Goal: Task Accomplishment & Management: Manage account settings

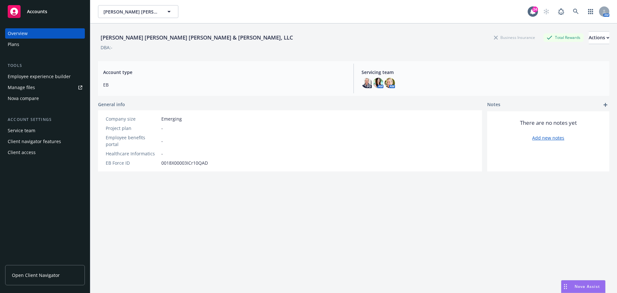
click at [32, 277] on span "Open Client Navigator" at bounding box center [36, 275] width 48 height 7
click at [10, 46] on div "Plans" at bounding box center [14, 44] width 12 height 10
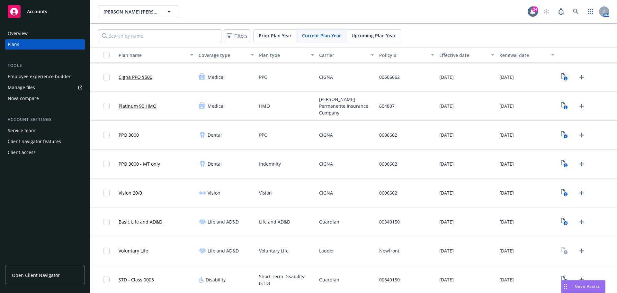
click at [561, 76] on icon "3" at bounding box center [564, 76] width 7 height 7
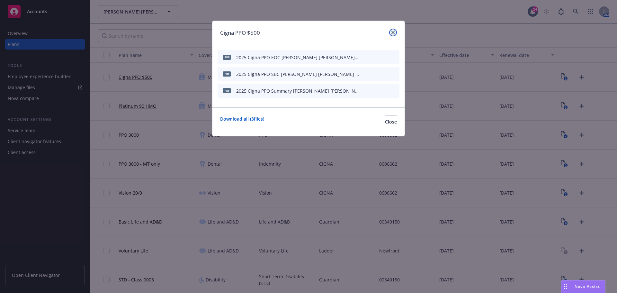
click at [395, 33] on link "close" at bounding box center [393, 33] width 8 height 8
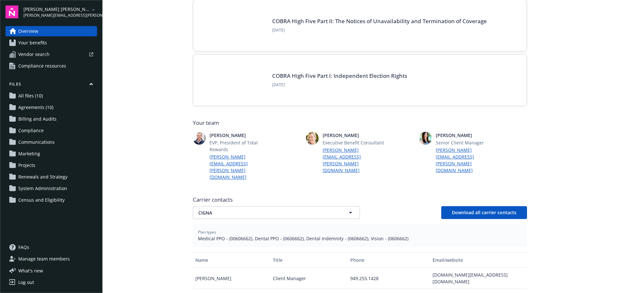
scroll to position [129, 0]
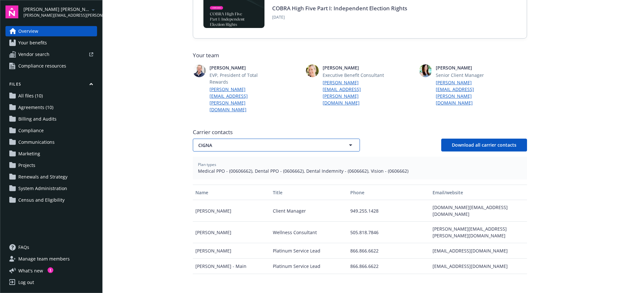
click at [347, 141] on icon "button" at bounding box center [351, 145] width 8 height 8
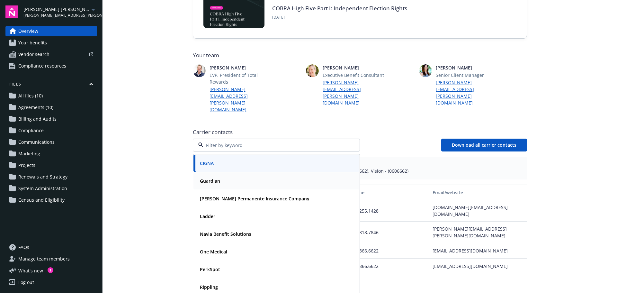
click at [203, 178] on strong "Guardian" at bounding box center [210, 181] width 20 height 6
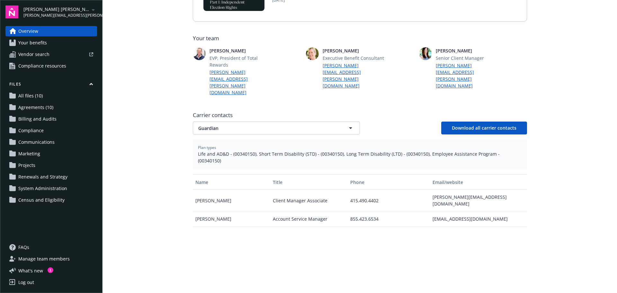
scroll to position [161, 0]
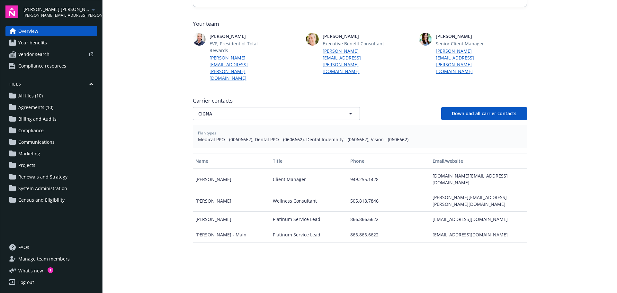
scroll to position [161, 0]
drag, startPoint x: 350, startPoint y: 94, endPoint x: 311, endPoint y: 94, distance: 39.2
click at [350, 109] on icon "button" at bounding box center [351, 113] width 8 height 8
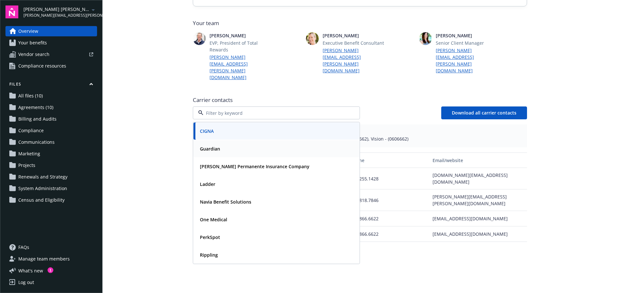
click at [207, 146] on strong "Guardian" at bounding box center [210, 149] width 20 height 6
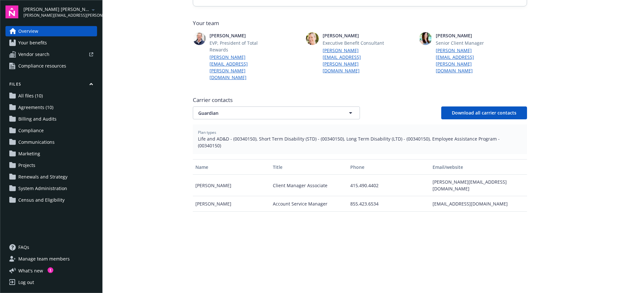
click at [25, 96] on span "All files (10)" at bounding box center [30, 96] width 24 height 10
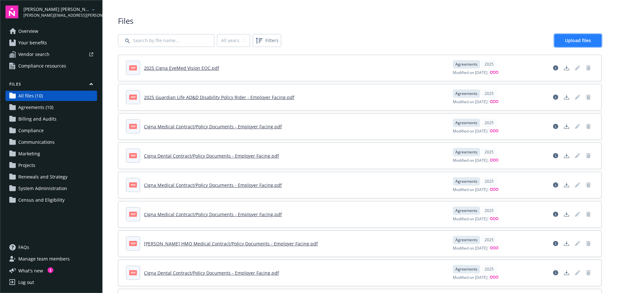
click at [575, 40] on span "Upload files" at bounding box center [578, 40] width 26 height 6
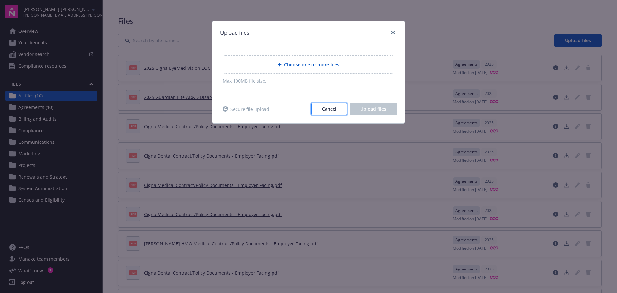
click at [321, 111] on button "Cancel" at bounding box center [329, 109] width 36 height 13
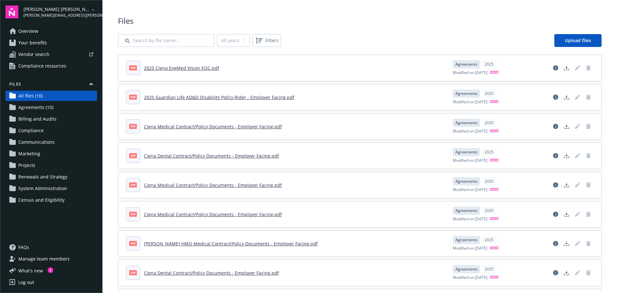
click at [31, 40] on span "Your benefits" at bounding box center [32, 43] width 29 height 10
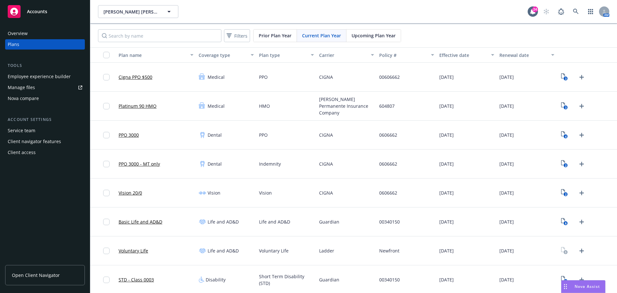
click at [43, 275] on span "Open Client Navigator" at bounding box center [36, 275] width 48 height 7
click at [578, 76] on icon "Upload Plan Documents" at bounding box center [582, 77] width 8 height 8
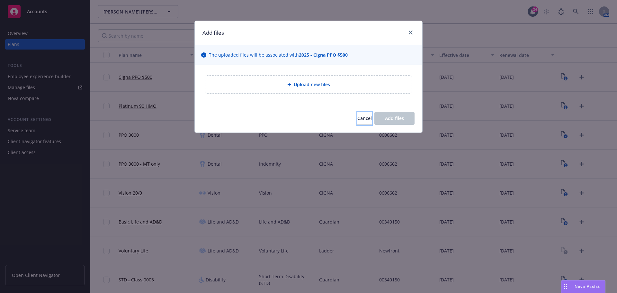
drag, startPoint x: 353, startPoint y: 121, endPoint x: 367, endPoint y: 120, distance: 14.5
click at [357, 121] on span "Cancel" at bounding box center [364, 118] width 14 height 6
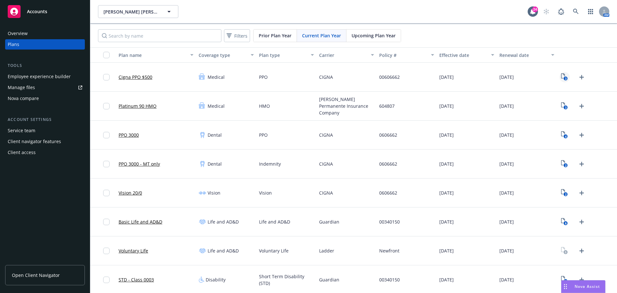
click at [561, 76] on icon "3" at bounding box center [564, 76] width 7 height 7
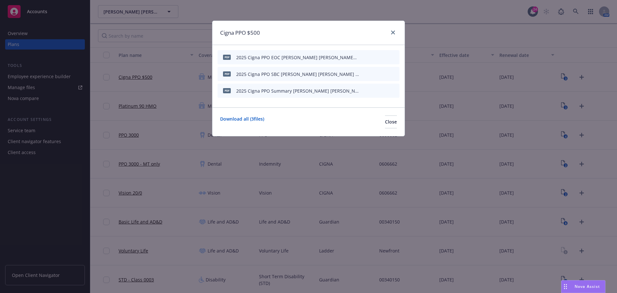
click at [392, 56] on icon "archive file" at bounding box center [393, 56] width 5 height 5
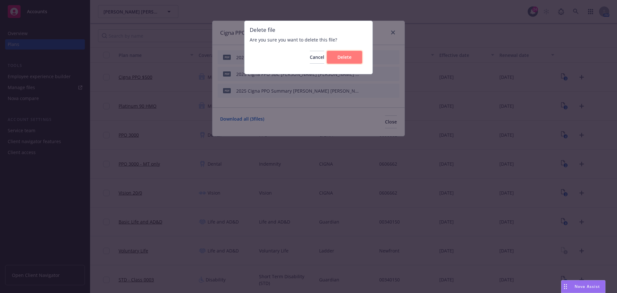
click at [352, 58] on button "Delete" at bounding box center [344, 57] width 35 height 13
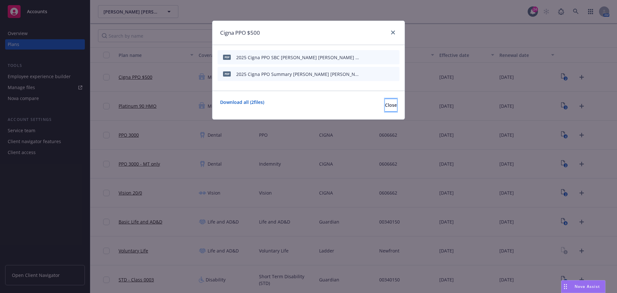
click at [385, 103] on span "Close" at bounding box center [391, 105] width 12 height 6
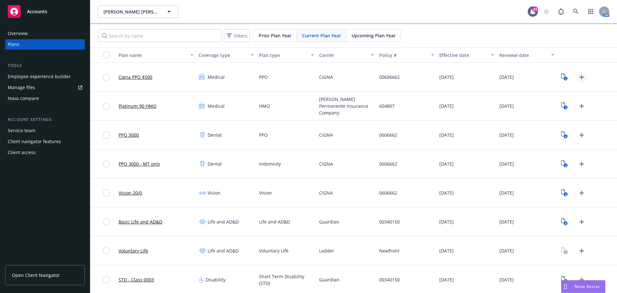
click at [578, 75] on icon "Upload Plan Documents" at bounding box center [582, 77] width 8 height 8
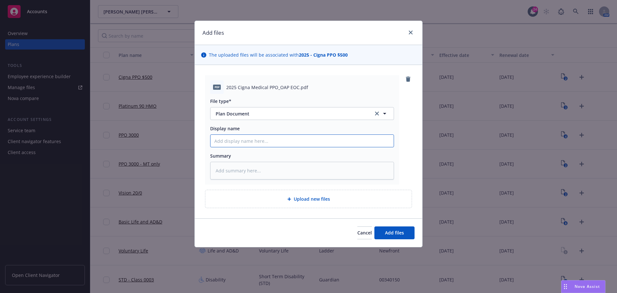
click at [231, 142] on input "Display name" at bounding box center [302, 141] width 183 height 12
click at [257, 142] on input "Display name" at bounding box center [302, 141] width 183 height 12
type textarea "x"
type input "2"
type textarea "x"
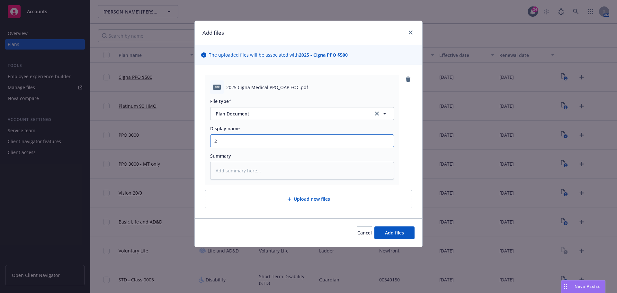
type input "20"
type textarea "x"
type input "202"
type textarea "x"
type input "2025"
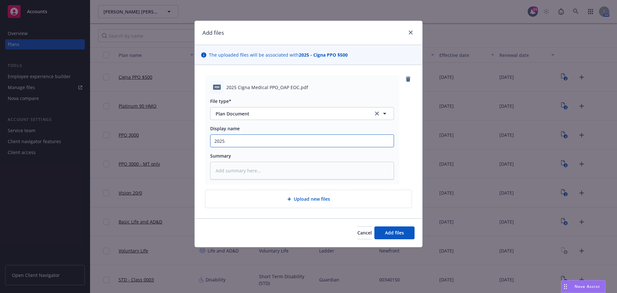
type textarea "x"
type input "2025"
type textarea "x"
type input "2025 Ci"
type textarea "x"
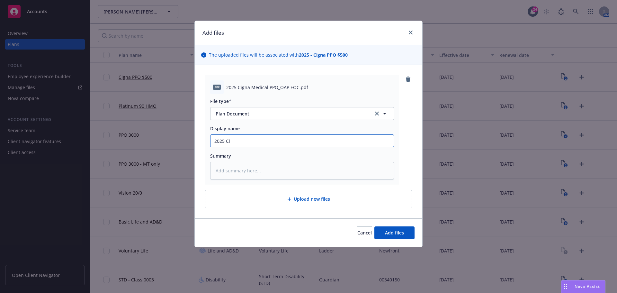
type input "2025 Cig"
type textarea "x"
type input "2025 Cign"
type textarea "x"
type input "2025 Cigna"
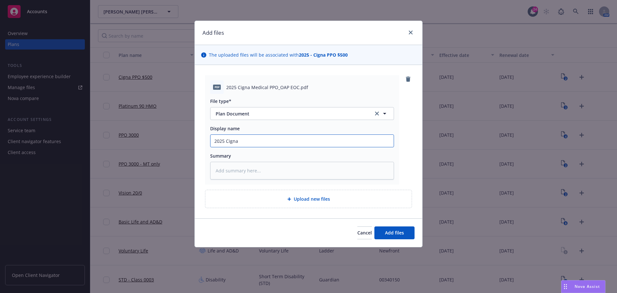
type textarea "x"
type input "2025 Cigna"
type textarea "x"
type input "2025 Cigna M"
type textarea "x"
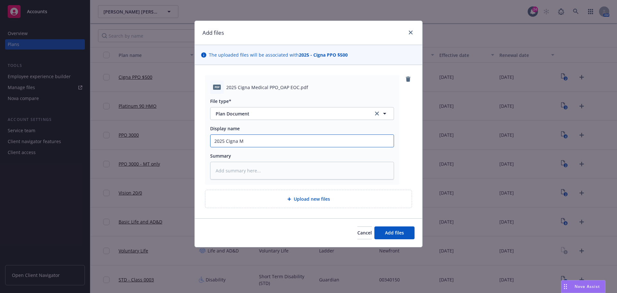
type input "2025 Cigna Me"
type textarea "x"
type input "2025 Cigna Med"
type textarea "x"
type input "2025 Cigna Medi"
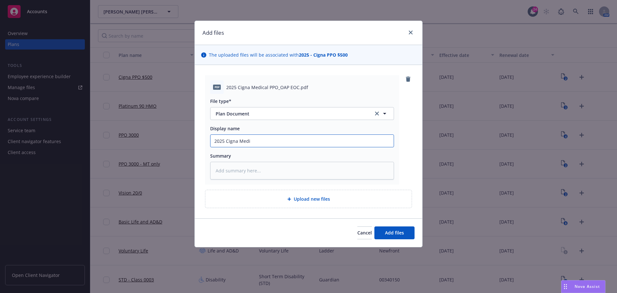
type textarea "x"
type input "2025 Cigna Medic"
type textarea "x"
type input "2025 Cigna Medica"
type textarea "x"
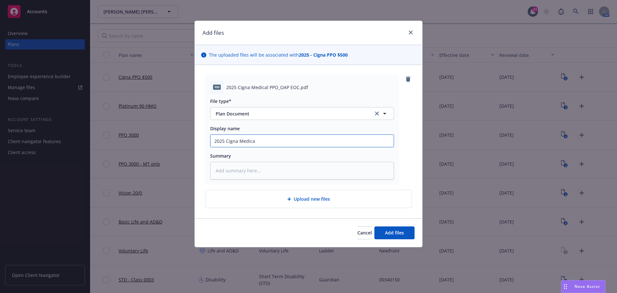
type input "2025 Cigna Medical"
type textarea "x"
type input "2025 Cigna Medical"
type textarea "x"
type input "2025 Cigna Medical E"
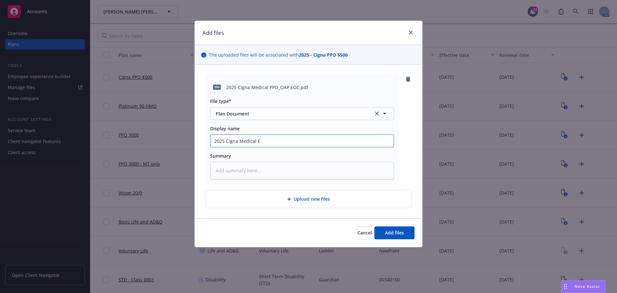
type textarea "x"
type input "2025 Cigna Medical EO"
type textarea "x"
type input "2025 Cigna Medical EOC"
click at [399, 236] on button "Add files" at bounding box center [394, 232] width 40 height 13
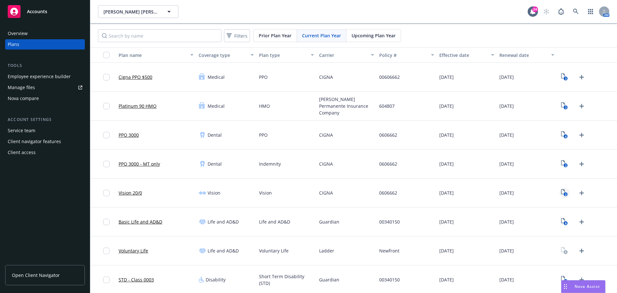
click at [561, 193] on icon "2" at bounding box center [564, 192] width 7 height 7
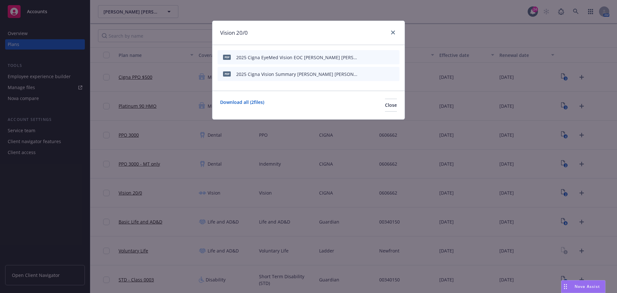
click at [395, 56] on icon "archive file" at bounding box center [393, 56] width 4 height 5
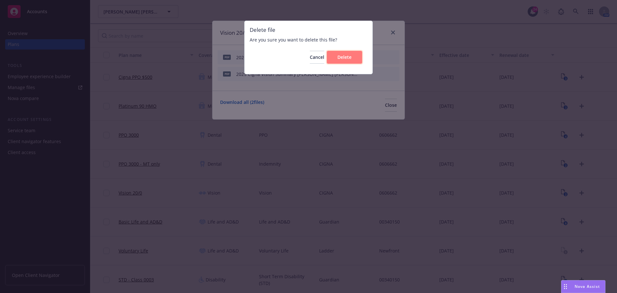
click at [342, 54] on span "Delete" at bounding box center [344, 57] width 14 height 6
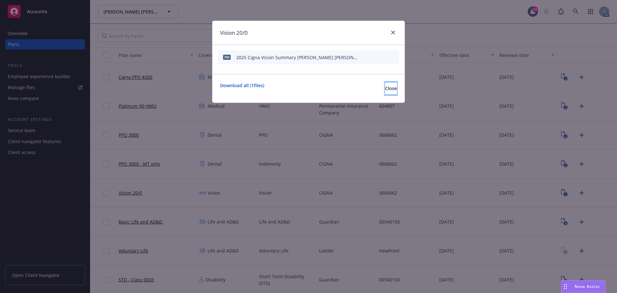
click at [385, 88] on span "Close" at bounding box center [391, 88] width 12 height 6
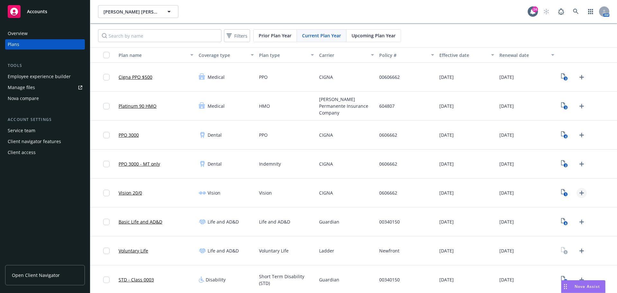
click at [578, 195] on icon "Upload Plan Documents" at bounding box center [582, 193] width 8 height 8
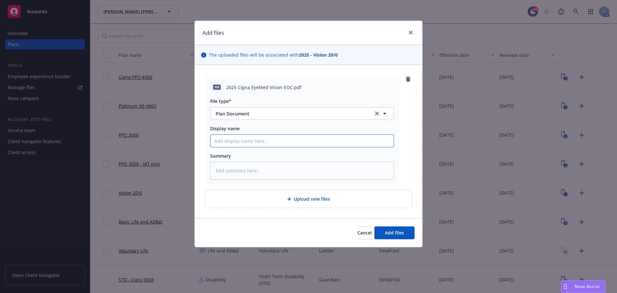
click at [270, 140] on input "Display name" at bounding box center [302, 141] width 183 height 12
type textarea "x"
type input "20"
type textarea "x"
type input "202"
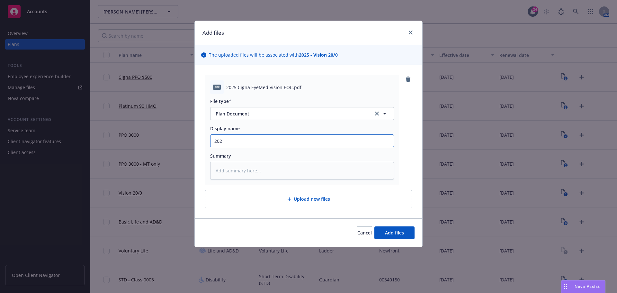
type textarea "x"
type input "2025"
type textarea "x"
type input "2025"
type textarea "x"
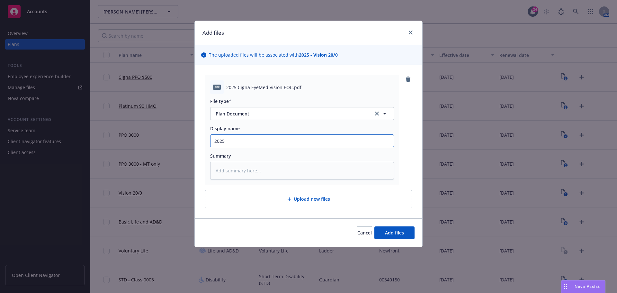
type input "2025 C"
type textarea "x"
type input "2025 Ci"
type textarea "x"
type input "2025 Cig"
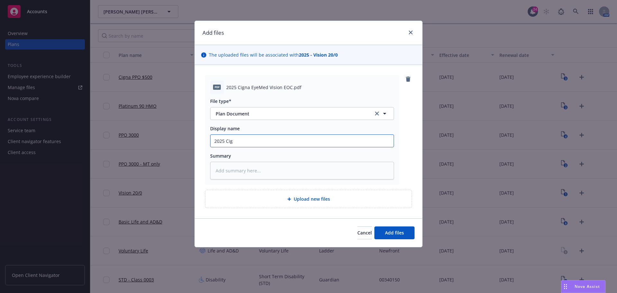
type textarea "x"
type input "2025 Cign"
type textarea "x"
type input "2025 Cigna"
type textarea "x"
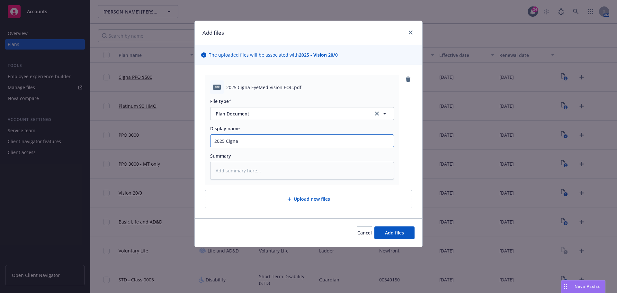
type input "2025 Cigna"
type textarea "x"
type input "2025 Cigna E"
type textarea "x"
type input "2025 Cigna Ey"
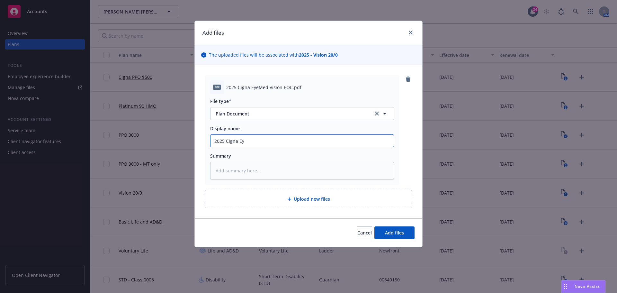
type textarea "x"
type input "2025 Cigna Eye"
type textarea "x"
type input "2025 Cigna EyeM"
type textarea "x"
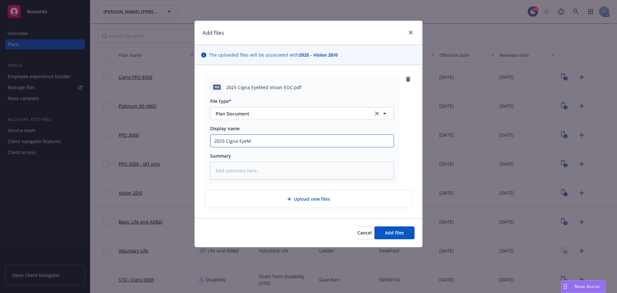
type input "2025 Cigna EyeMe"
type textarea "x"
type input "2025 Cigna EyeMed"
type textarea "x"
type input "2025 Cigna EyeMed"
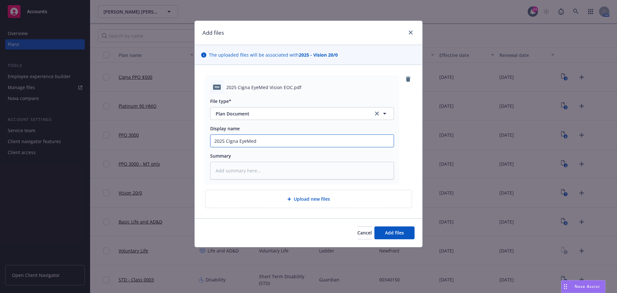
type textarea "x"
type input "2025 Cigna EyeMed Vi"
type textarea "x"
type input "2025 Cigna EyeMed Visi"
type textarea "x"
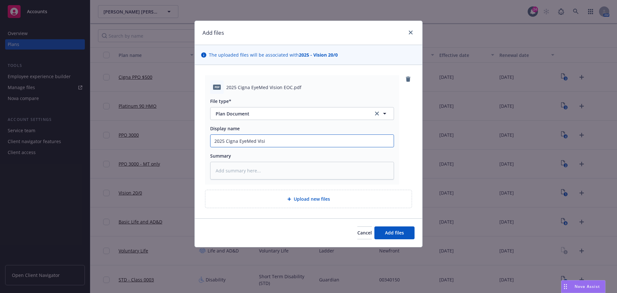
type input "2025 Cigna EyeMed Visio"
type textarea "x"
type input "2025 Cigna EyeMed Vision"
type textarea "x"
type input "2025 Cigna EyeMed Vision"
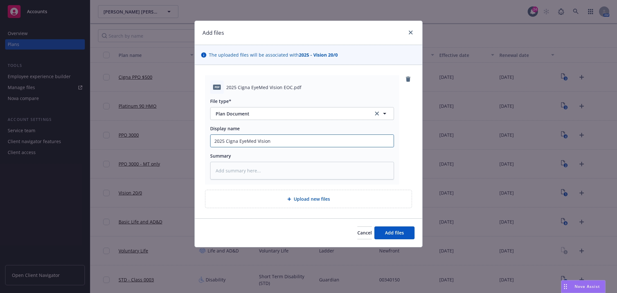
type textarea "x"
type input "2025 Cigna EyeMed Vision E"
type textarea "x"
type input "2025 Cigna EyeMed Vision EO"
type textarea "x"
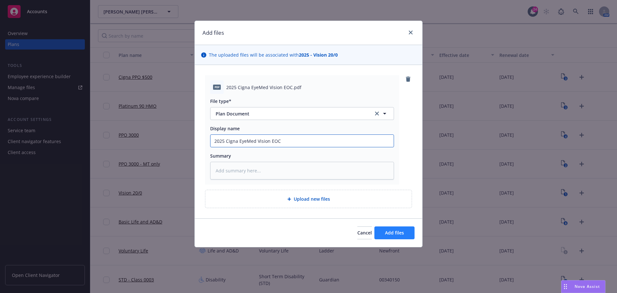
type input "2025 Cigna EyeMed Vision EOC"
click at [381, 235] on button "Add files" at bounding box center [394, 232] width 40 height 13
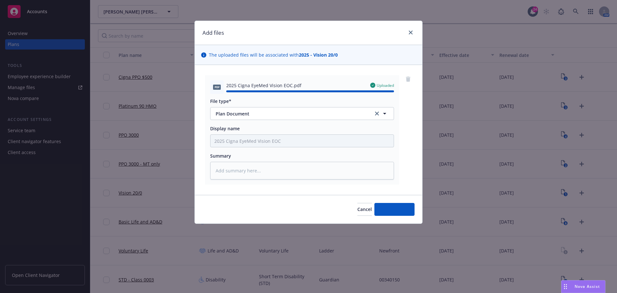
type textarea "x"
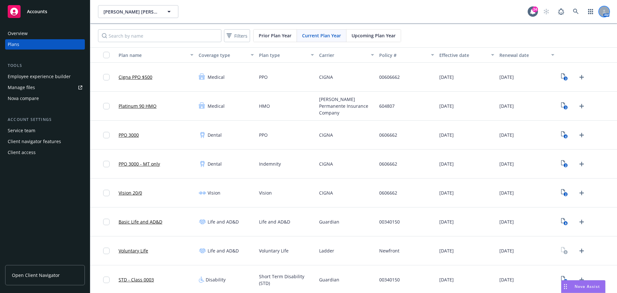
click at [601, 12] on div at bounding box center [604, 11] width 10 height 10
click at [553, 29] on link "Log out" at bounding box center [572, 28] width 64 height 13
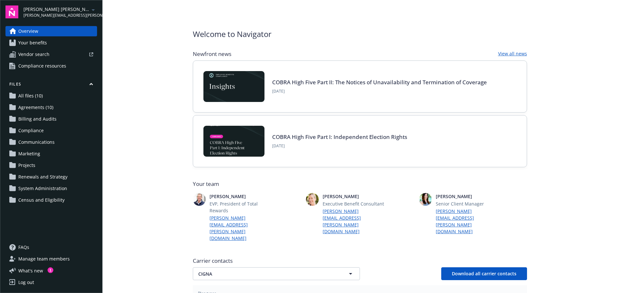
click at [23, 96] on span "All files (10)" at bounding box center [30, 96] width 24 height 10
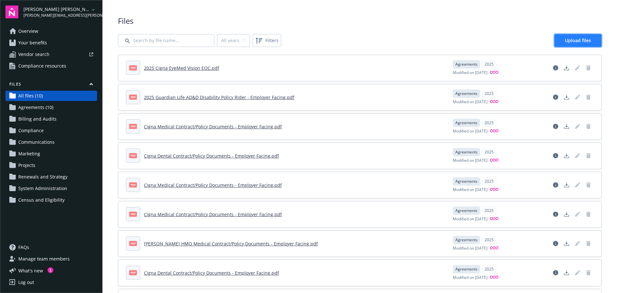
click at [570, 41] on span "Upload files" at bounding box center [578, 40] width 26 height 6
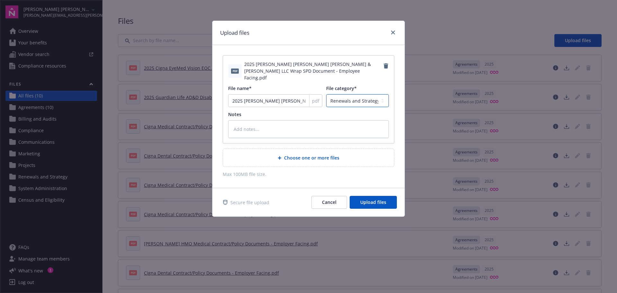
click at [370, 94] on select "Agreements Billing and Audits Census and Eligibility Communications Compliance …" at bounding box center [357, 100] width 63 height 13
select select "Compliance"
click at [326, 94] on select "Agreements Billing and Audits Census and Eligibility Communications Compliance …" at bounding box center [357, 100] width 63 height 13
click at [366, 199] on span "Upload files" at bounding box center [373, 202] width 26 height 6
type textarea "x"
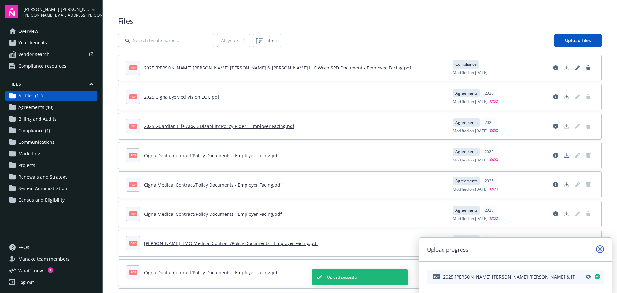
click at [598, 249] on icon "close" at bounding box center [600, 249] width 4 height 4
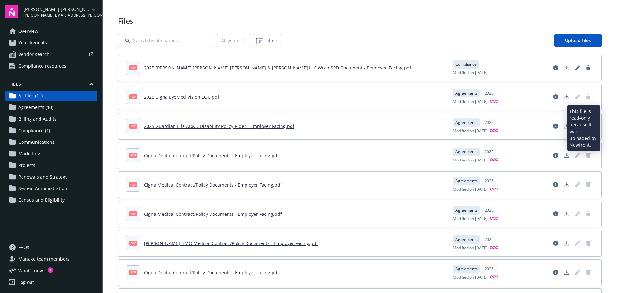
click at [586, 96] on icon "Delete document" at bounding box center [588, 96] width 4 height 5
click at [186, 95] on link "2025 Cigna EyeMed Vision EOC.pdf" at bounding box center [181, 97] width 75 height 6
